Goal: Communication & Community: Answer question/provide support

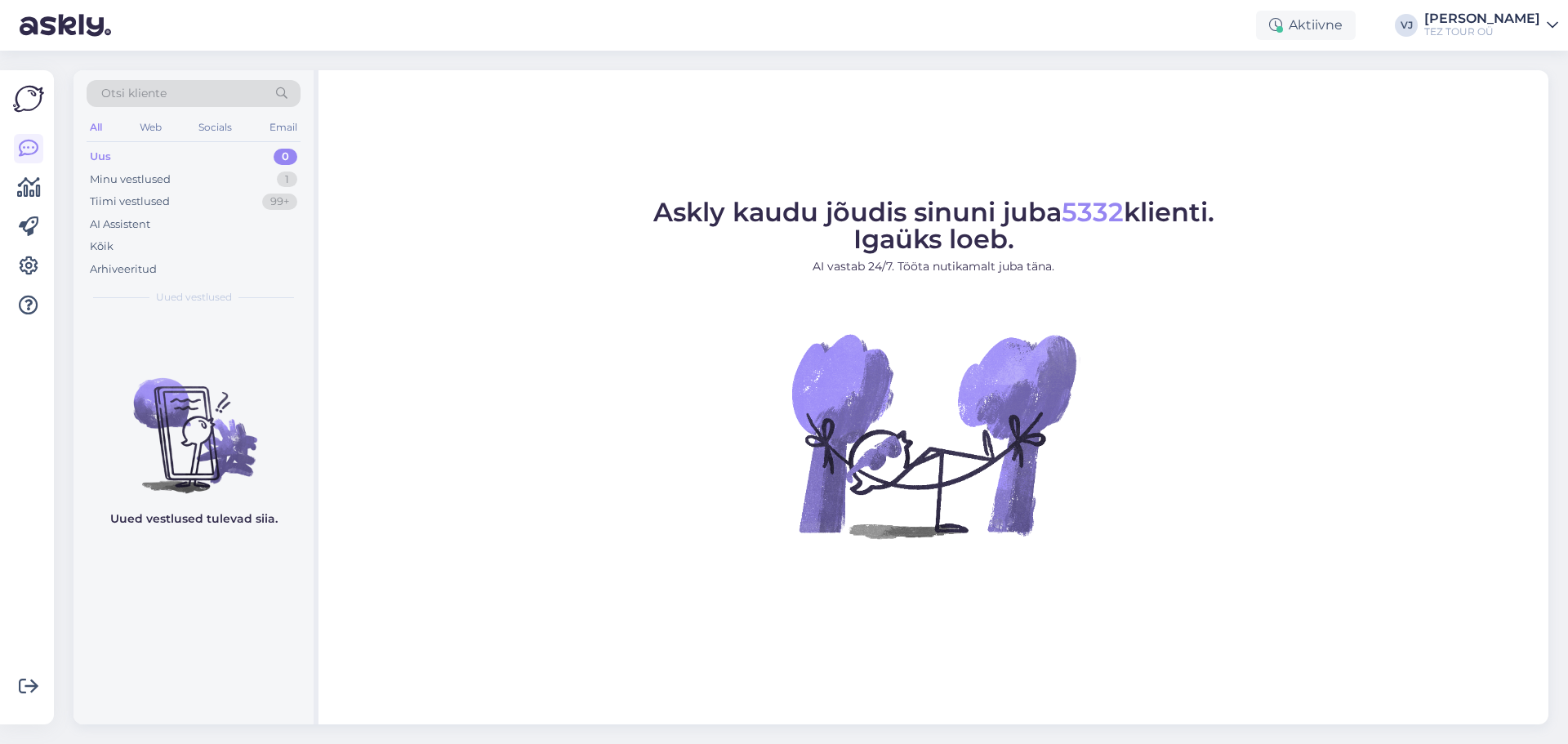
click at [456, 441] on figure "Askly kaudu jõudis sinuni juba 5332 klienti. Igaüks loeb. AI vastab 24/7. Tööta…" at bounding box center [933, 391] width 1200 height 383
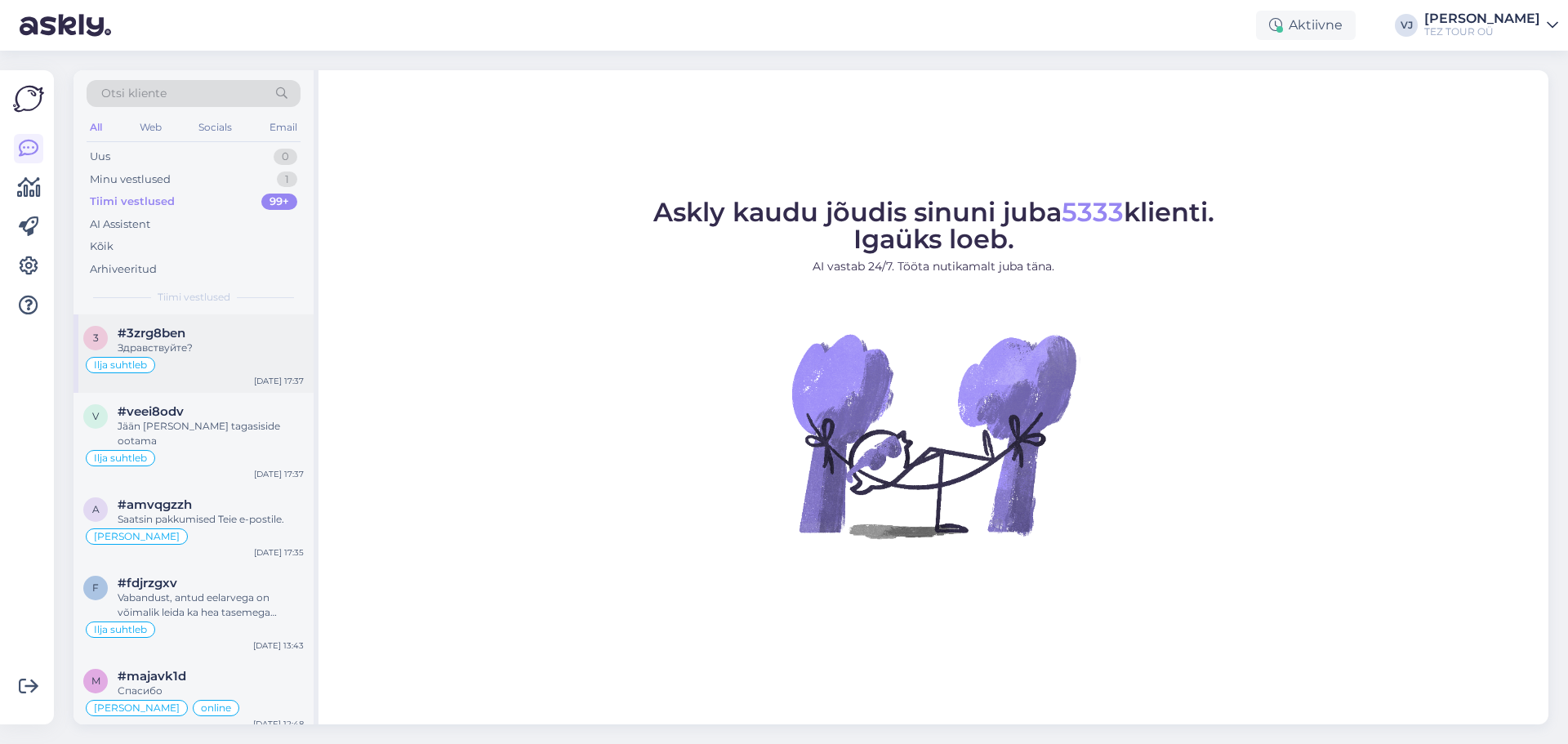
click at [209, 355] on div "3 #3zrg8ben Здравствуйте? Ilja suhtleb [DATE] 17:37" at bounding box center [193, 354] width 240 height 78
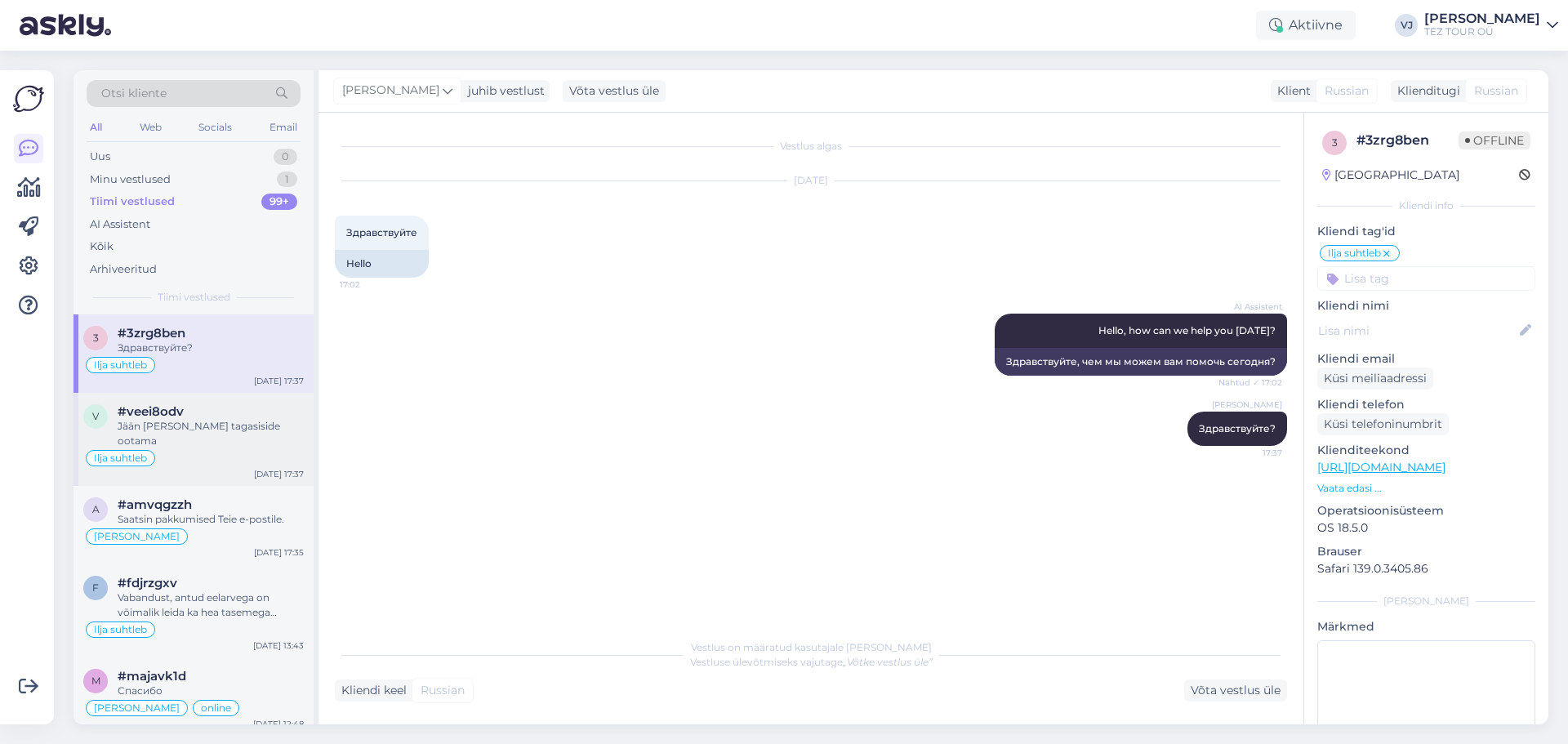
click at [205, 448] on div "Ilja suhtleb" at bounding box center [193, 458] width 220 height 20
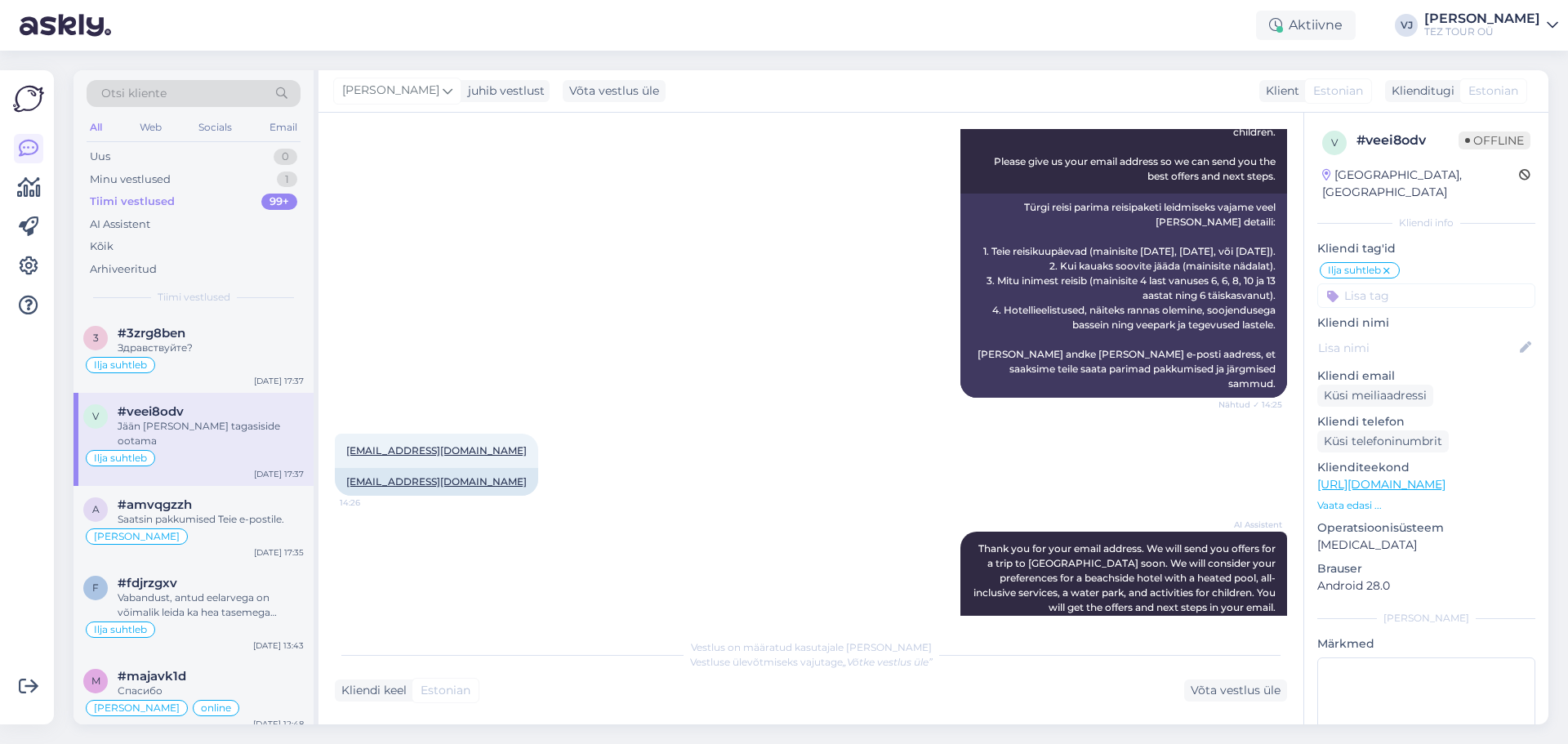
scroll to position [1111, 0]
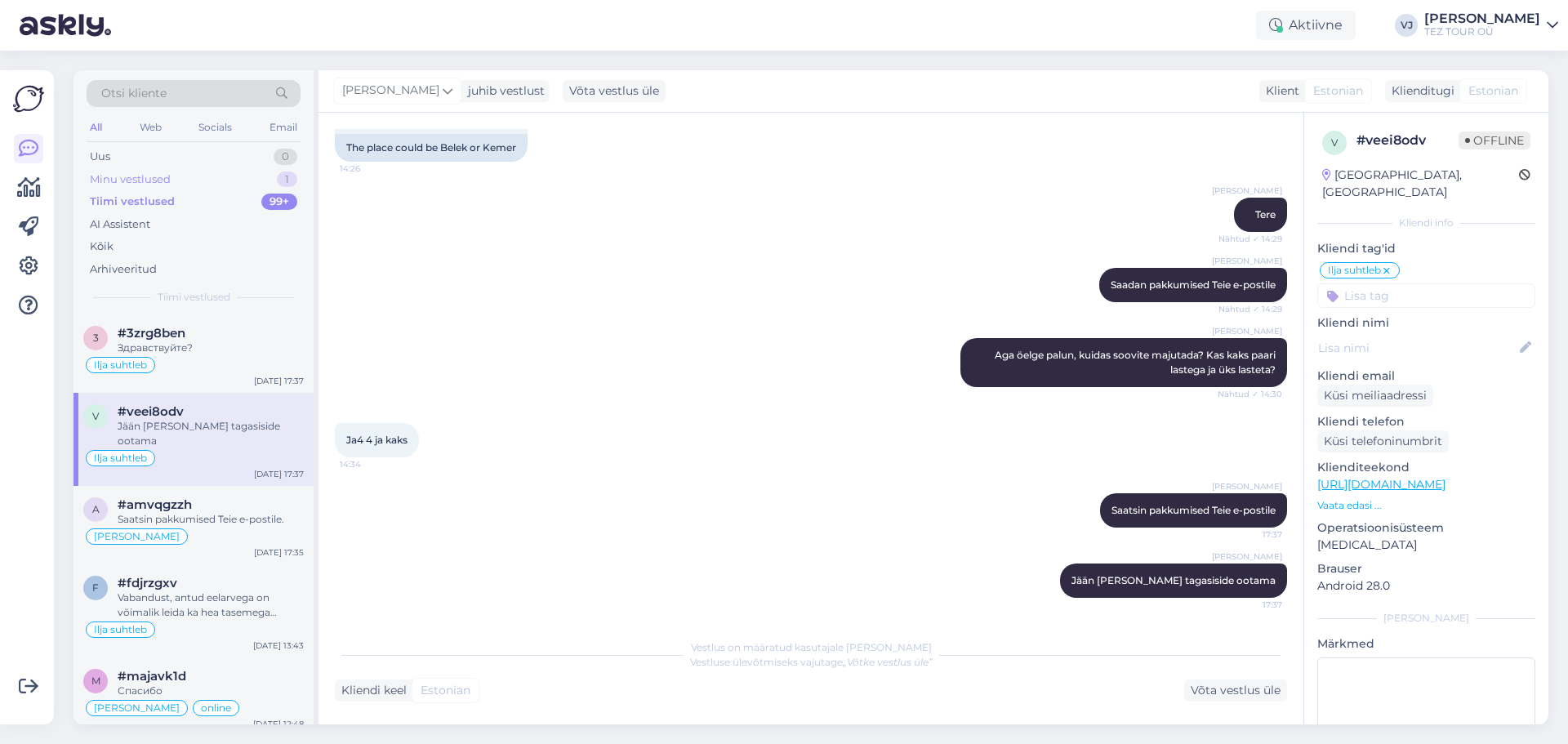
click at [143, 171] on div "Minu vestlused" at bounding box center [130, 180] width 81 height 16
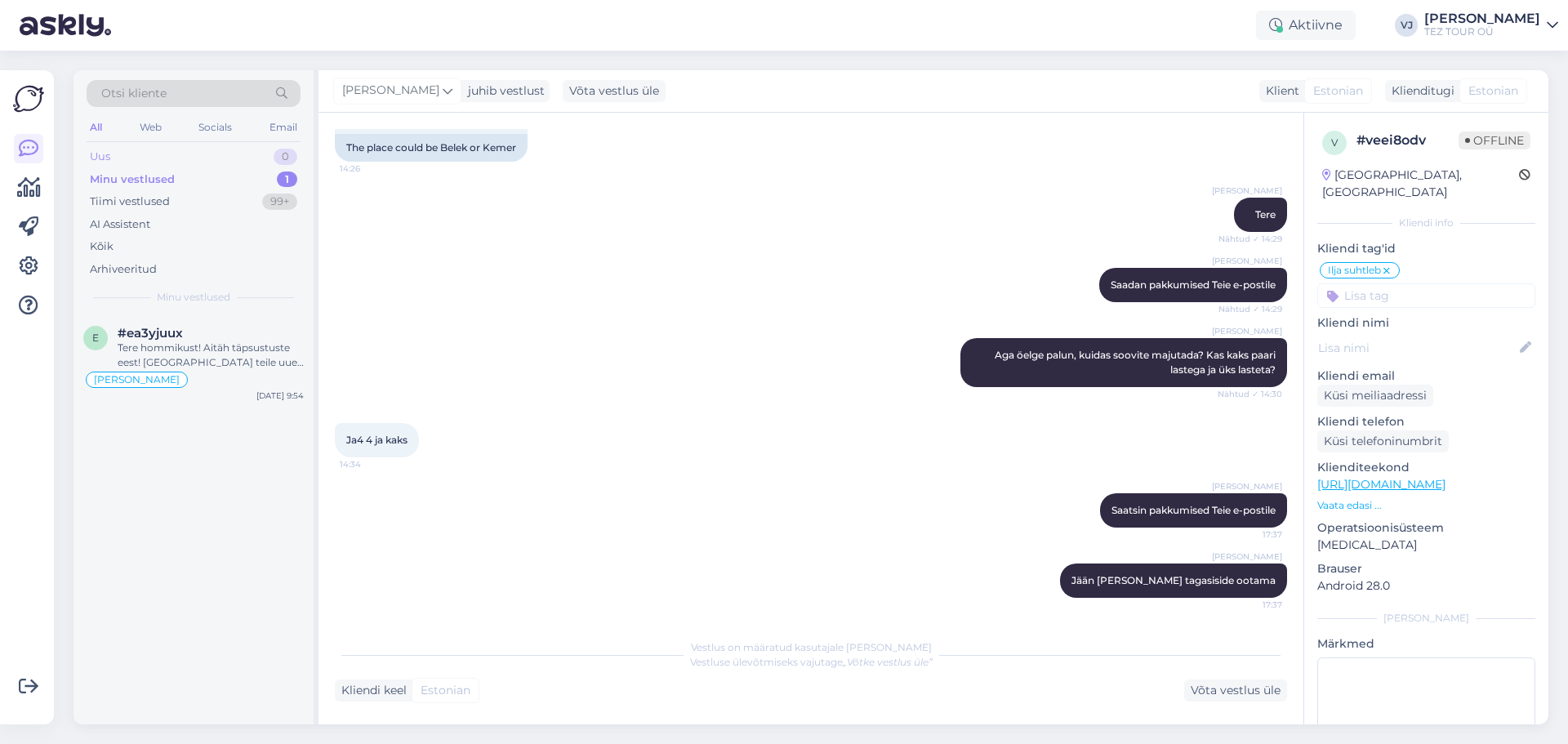
click at [148, 150] on div "Uus 0" at bounding box center [193, 156] width 214 height 23
